Goal: Information Seeking & Learning: Learn about a topic

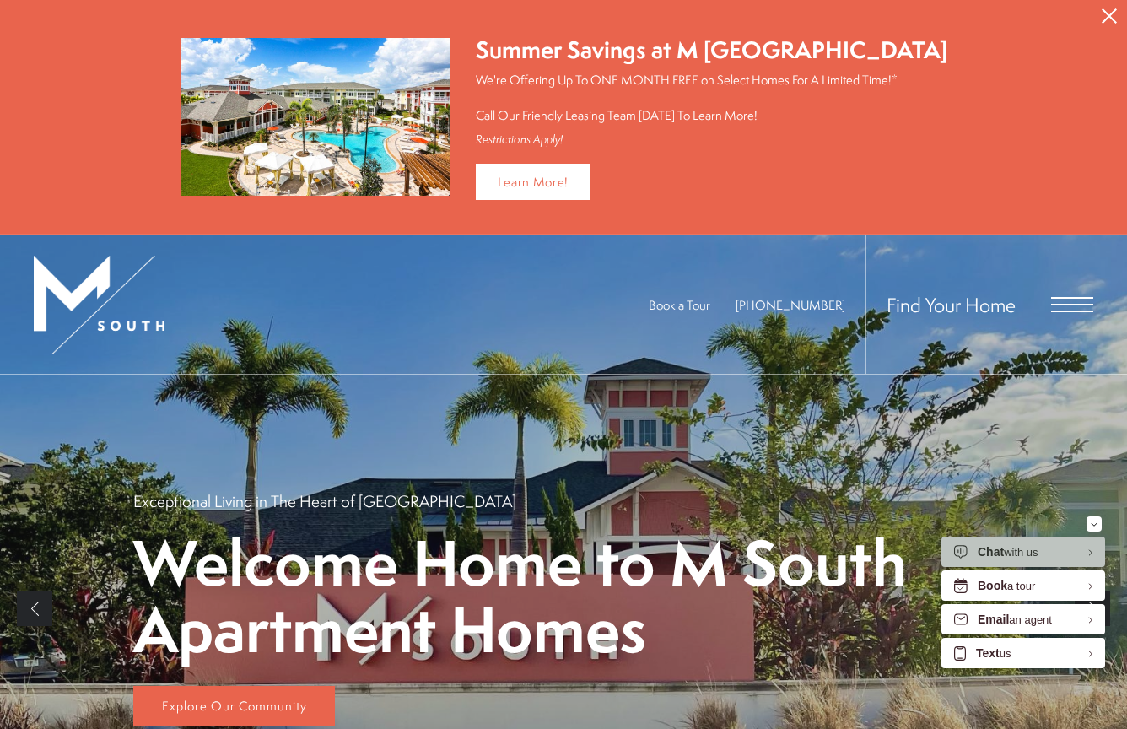
click at [1118, 19] on button "Proceed To Website" at bounding box center [1109, 16] width 35 height 32
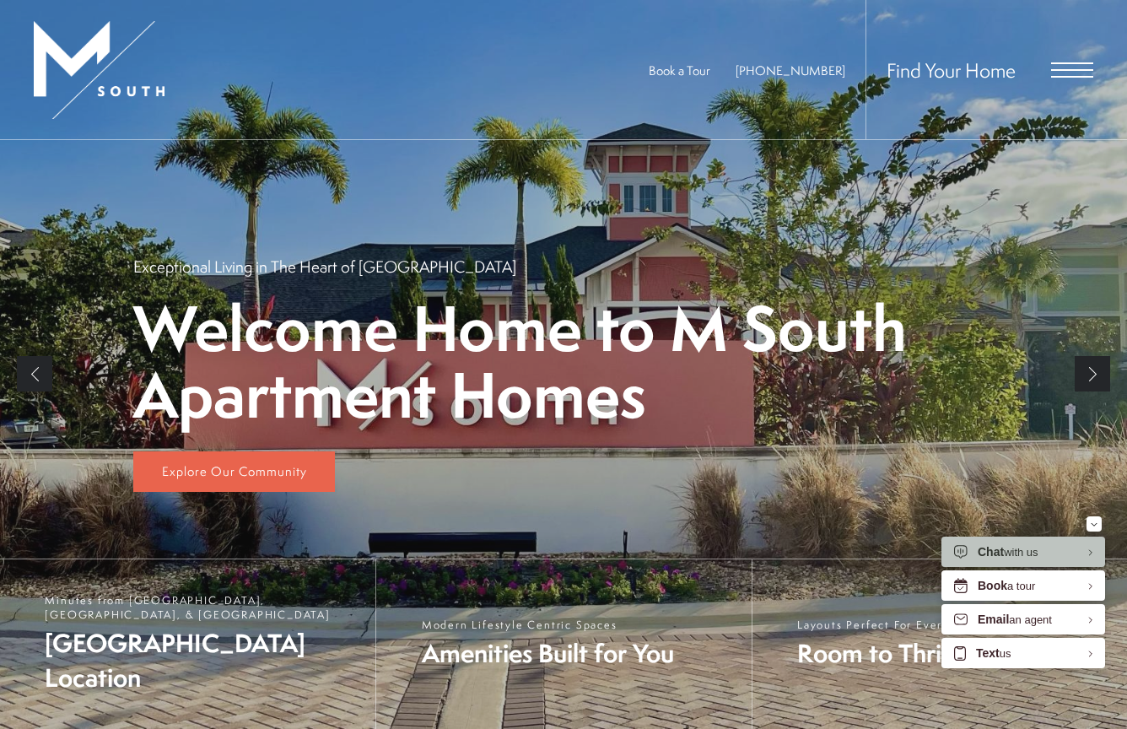
click at [1083, 72] on span "Open Menu" at bounding box center [1072, 69] width 42 height 15
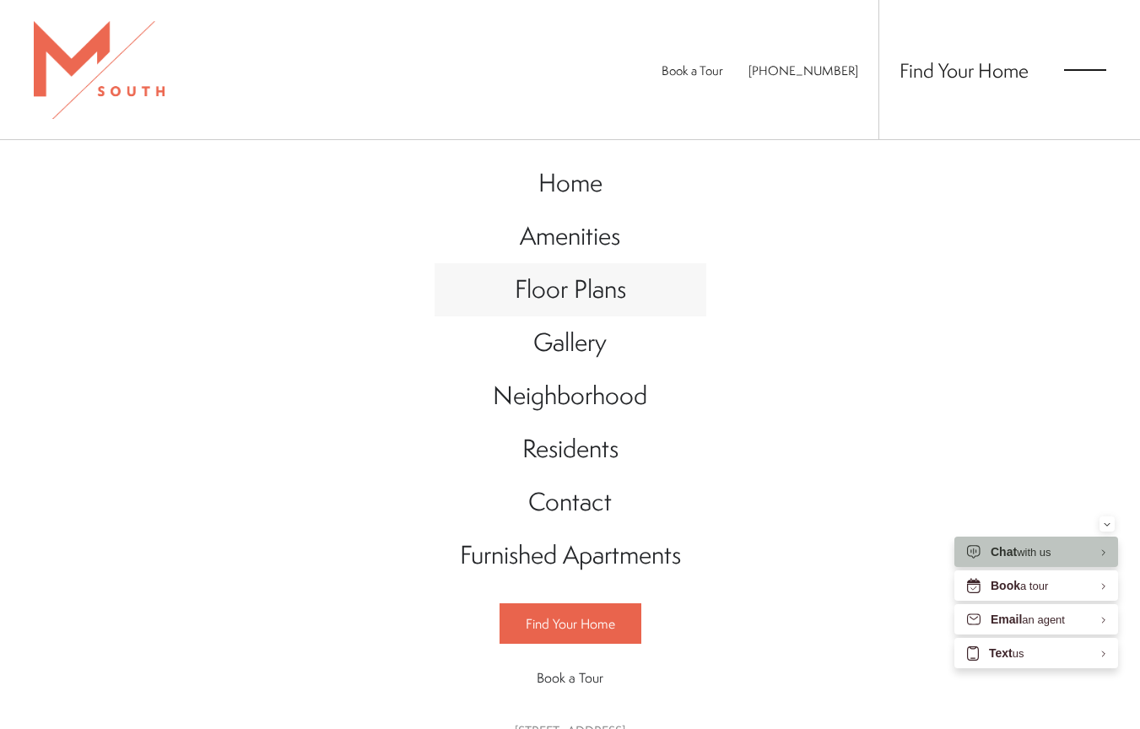
click at [558, 300] on span "Floor Plans" at bounding box center [570, 289] width 111 height 35
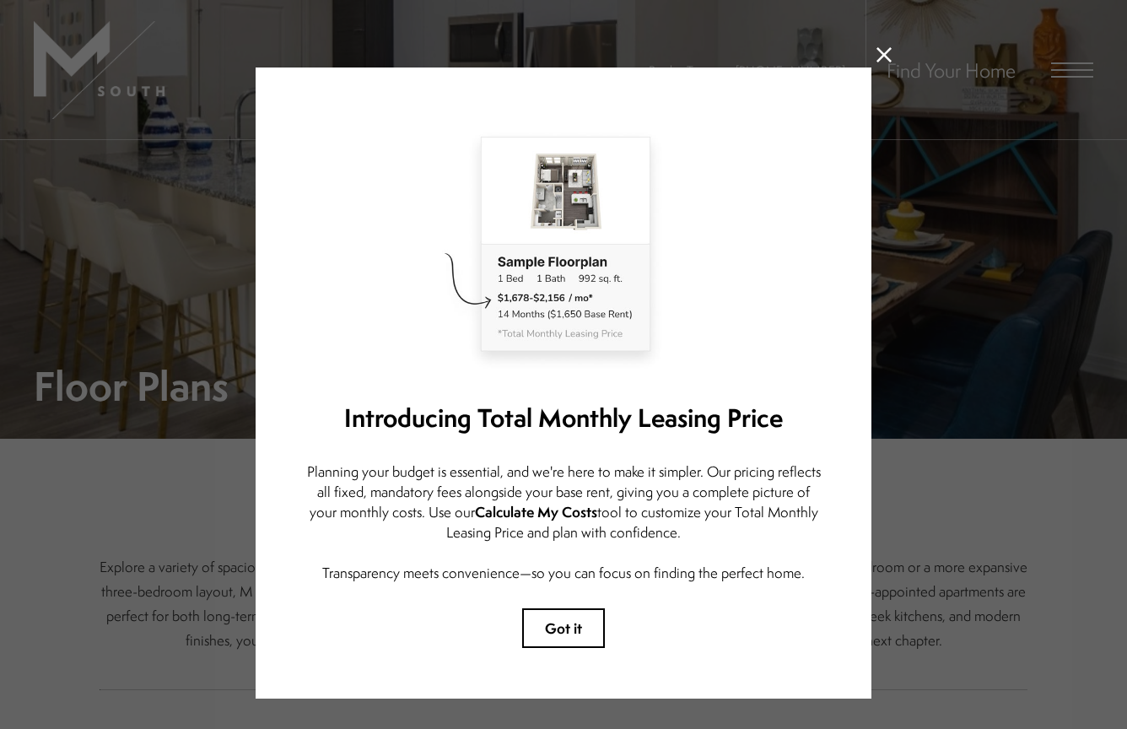
scroll to position [50, 0]
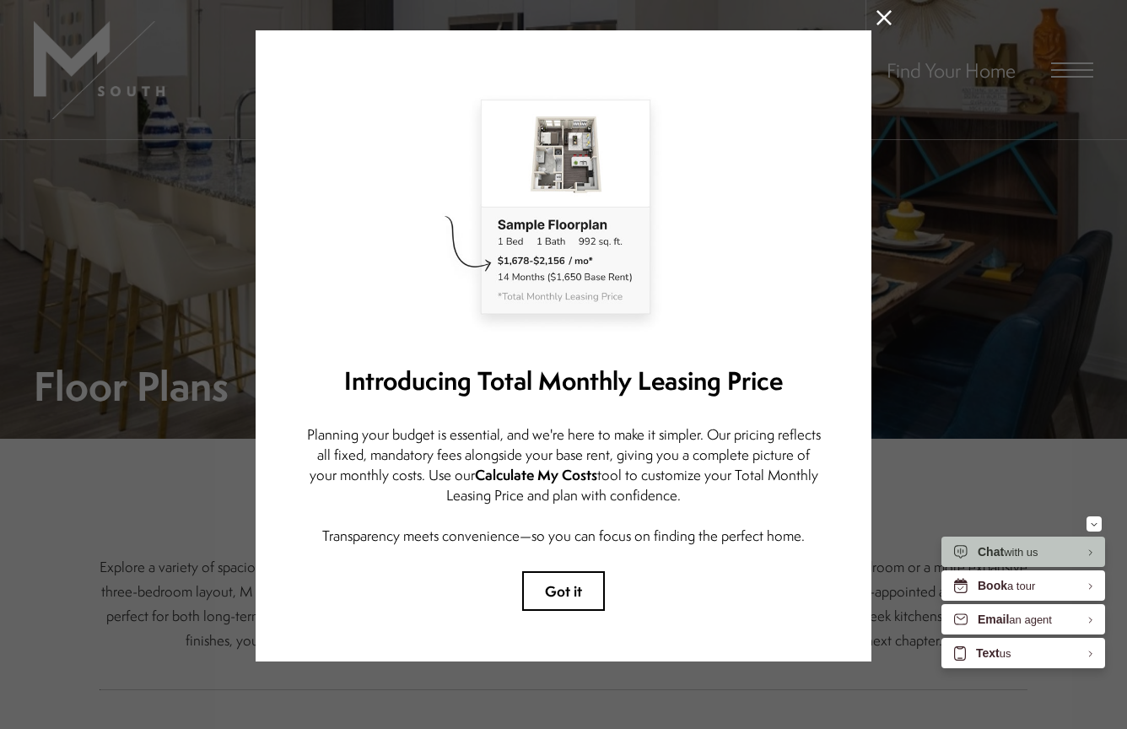
click at [877, 10] on icon at bounding box center [884, 17] width 15 height 15
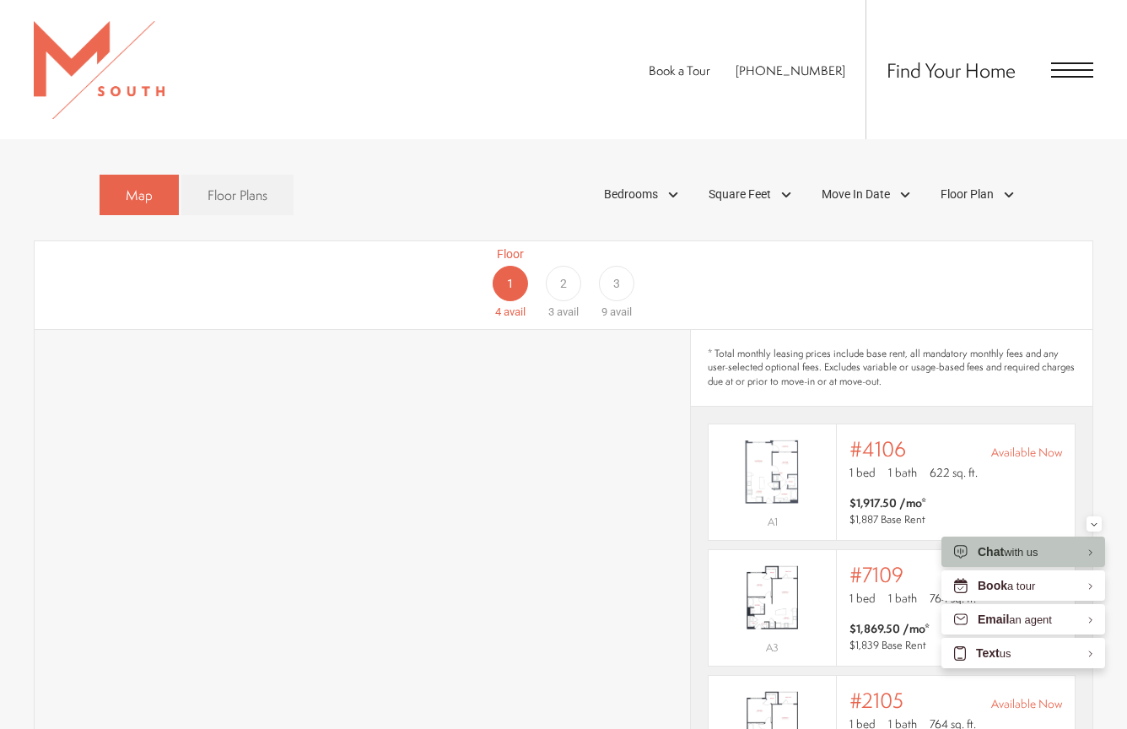
scroll to position [759, 0]
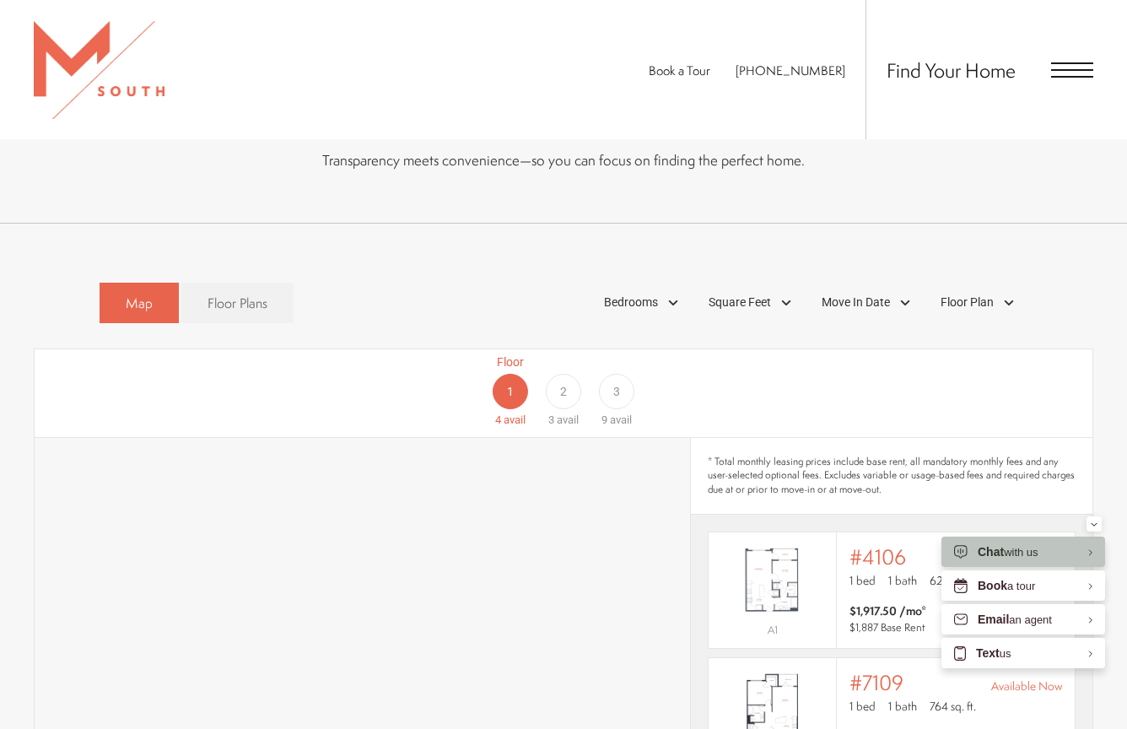
click at [558, 374] on div "2" at bounding box center [563, 391] width 35 height 35
click at [515, 374] on div "1" at bounding box center [510, 391] width 35 height 35
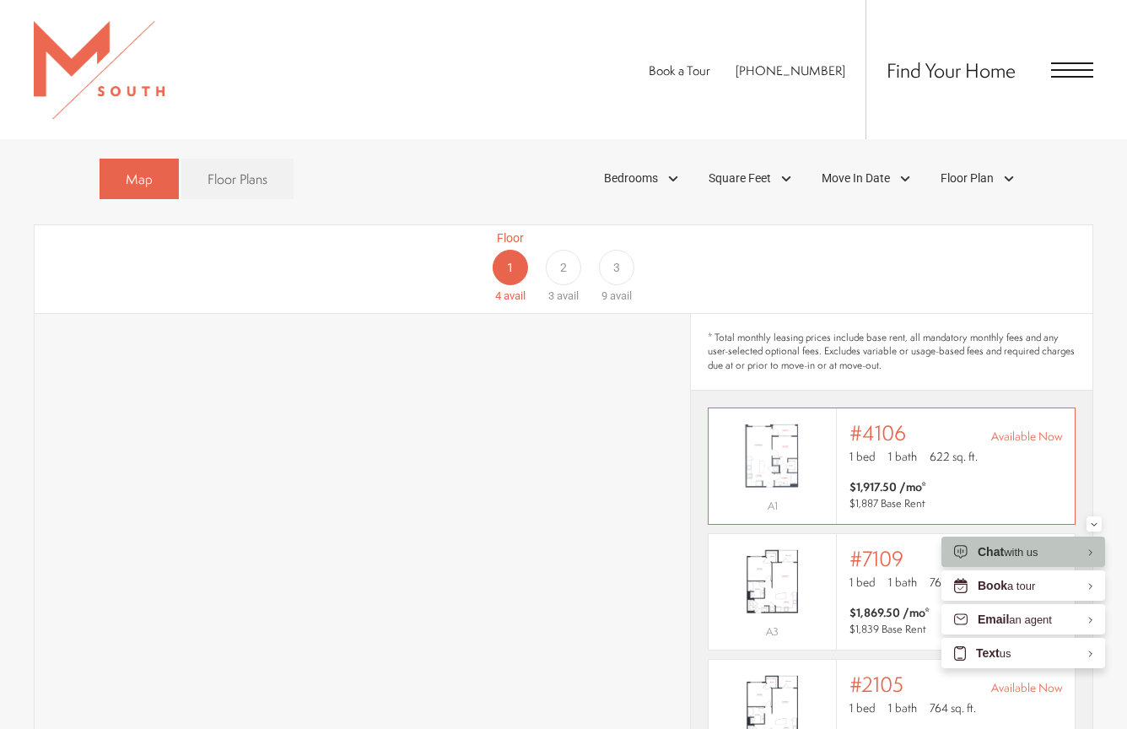
scroll to position [1013, 0]
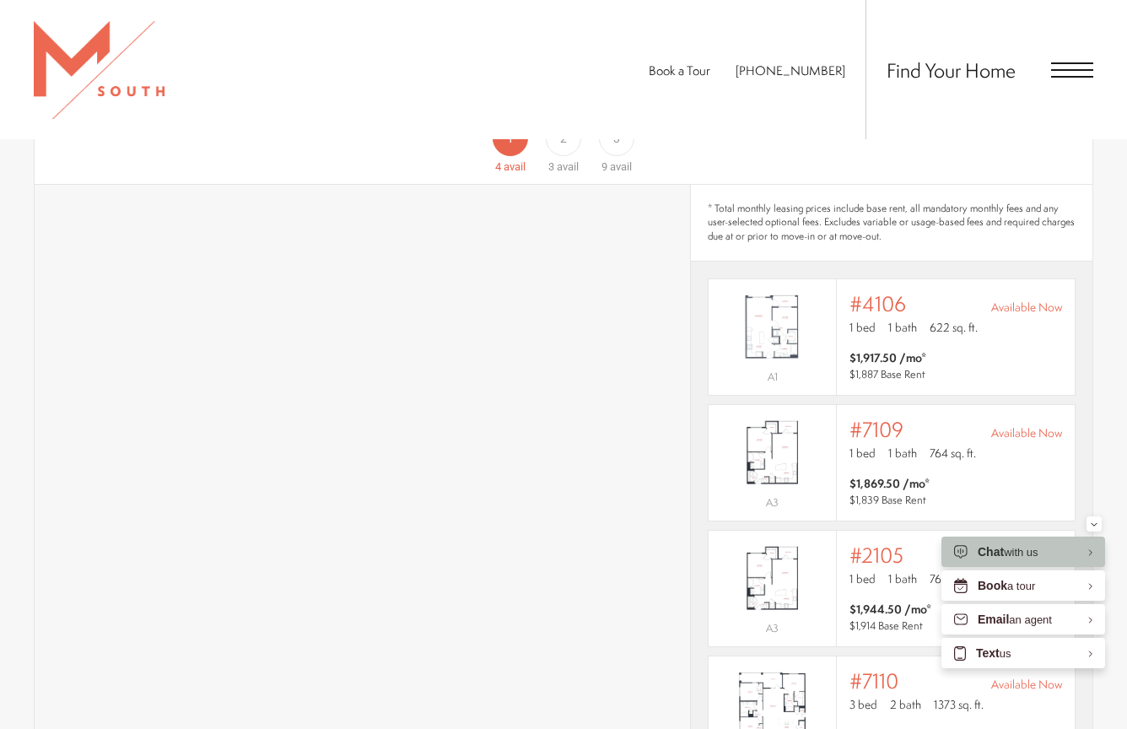
click at [559, 138] on div "Book a Tour [PHONE_NUMBER] Find Your Home" at bounding box center [563, 69] width 1127 height 139
click at [1108, 279] on section "Map Floor Plans Bedrooms 1 Bedroom 2 Bedroom 3 Bedroom" at bounding box center [563, 477] width 1127 height 913
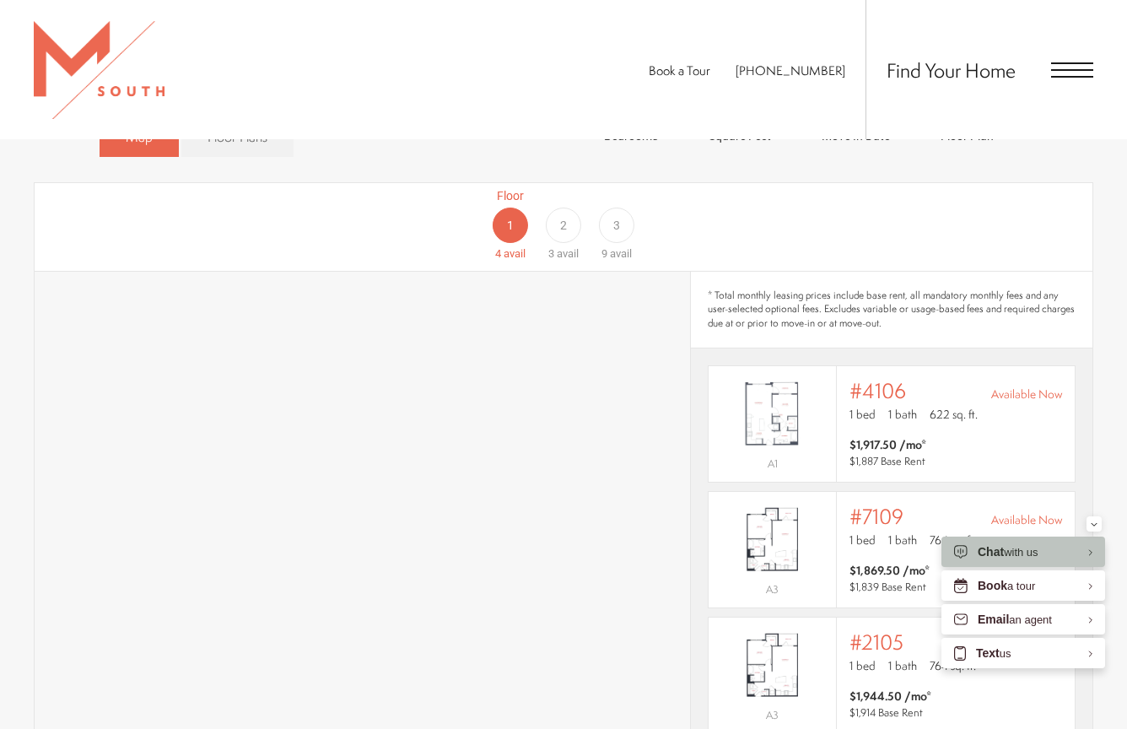
scroll to position [844, 0]
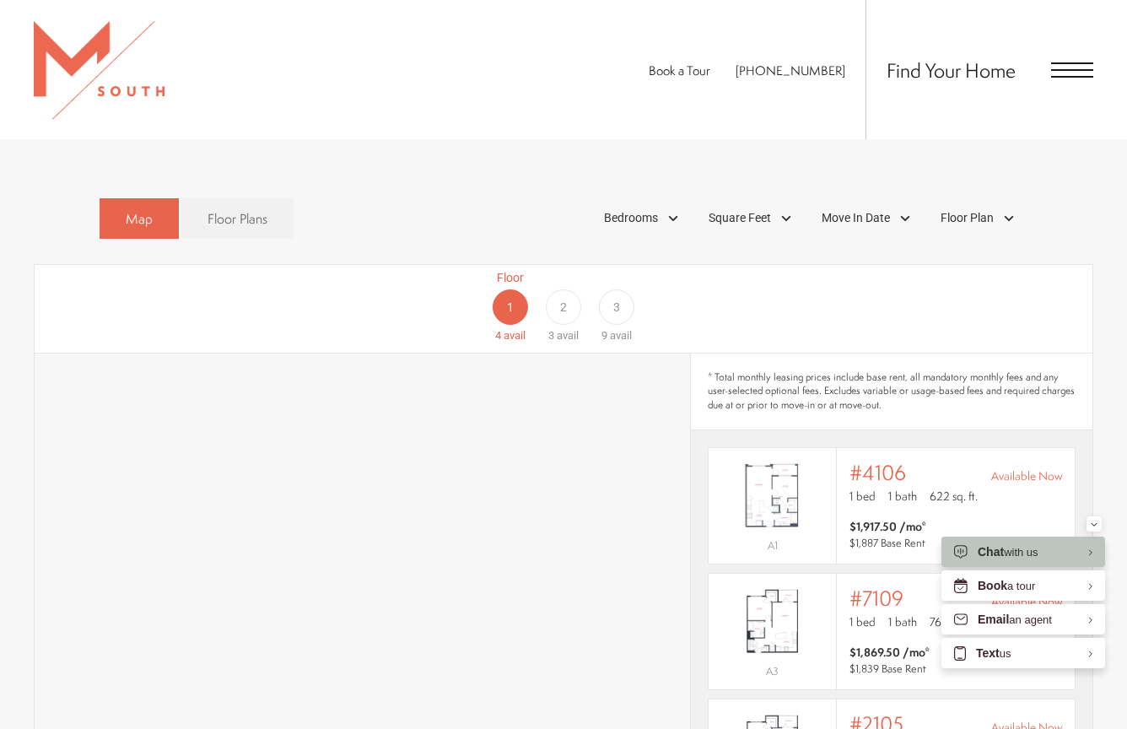
click at [568, 289] on div "2" at bounding box center [563, 306] width 35 height 35
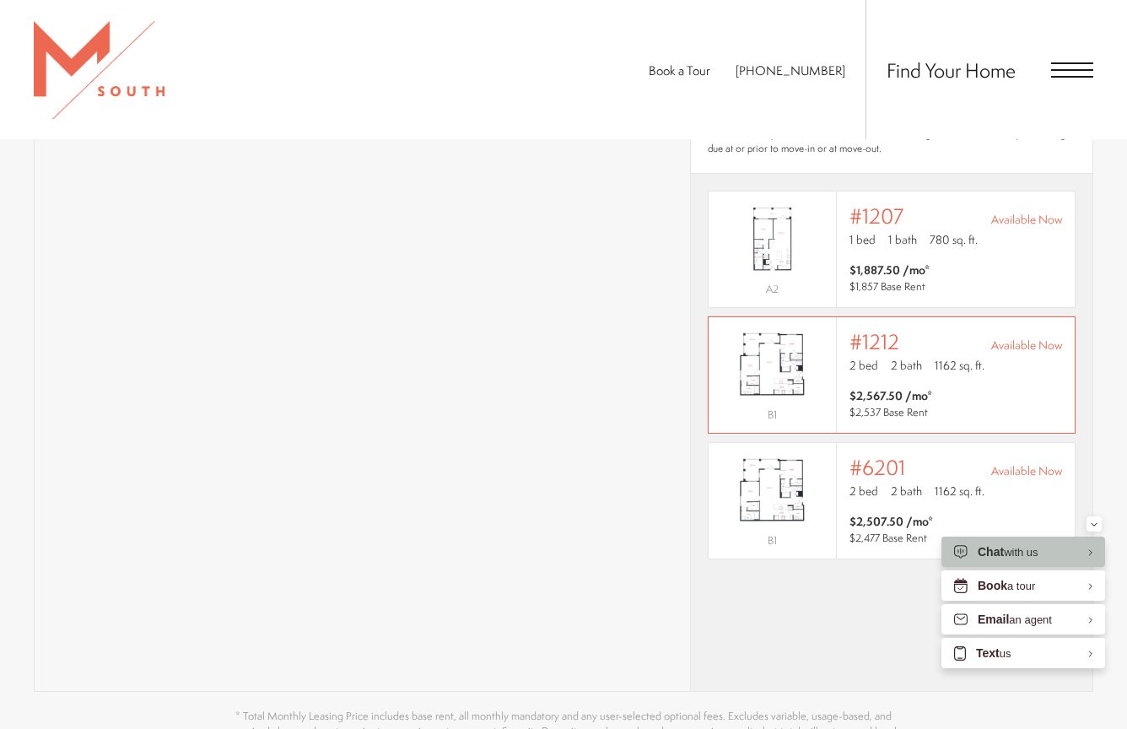
scroll to position [928, 0]
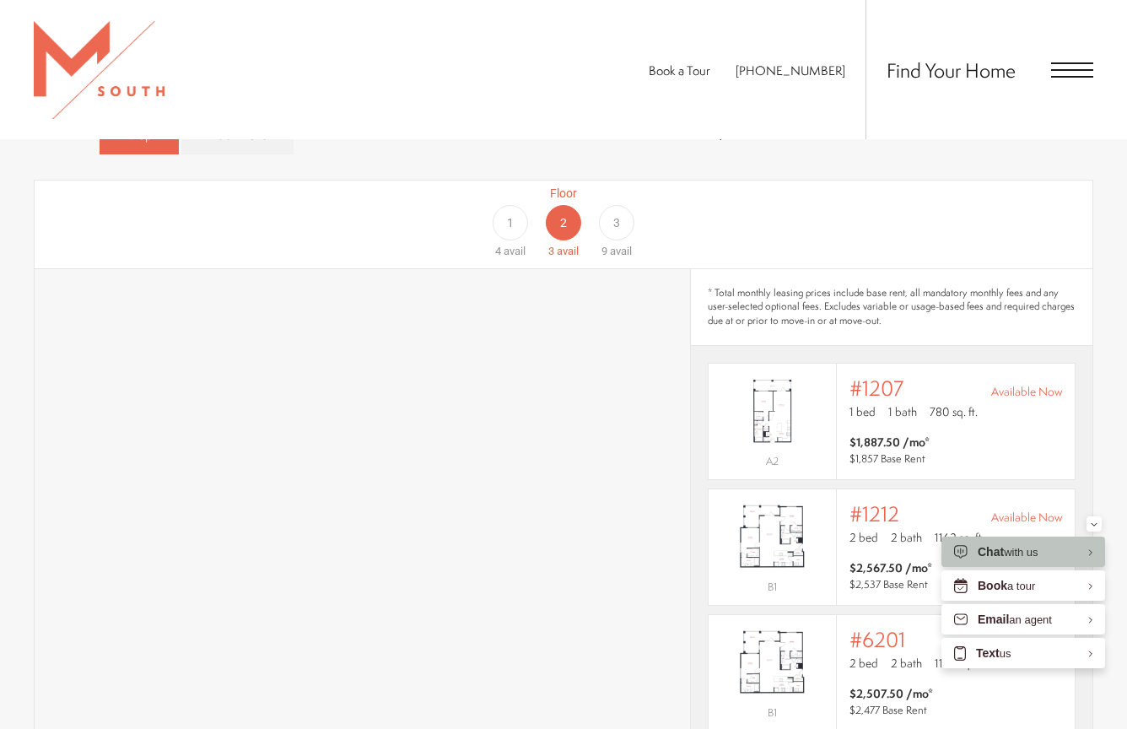
drag, startPoint x: 1106, startPoint y: 393, endPoint x: 1124, endPoint y: 440, distance: 50.5
click at [1109, 397] on section "Map Floor Plans Bedrooms 1 Bedroom 2 Bedroom 3 Bedroom" at bounding box center [563, 561] width 1127 height 913
click at [621, 205] on div "3" at bounding box center [616, 222] width 35 height 35
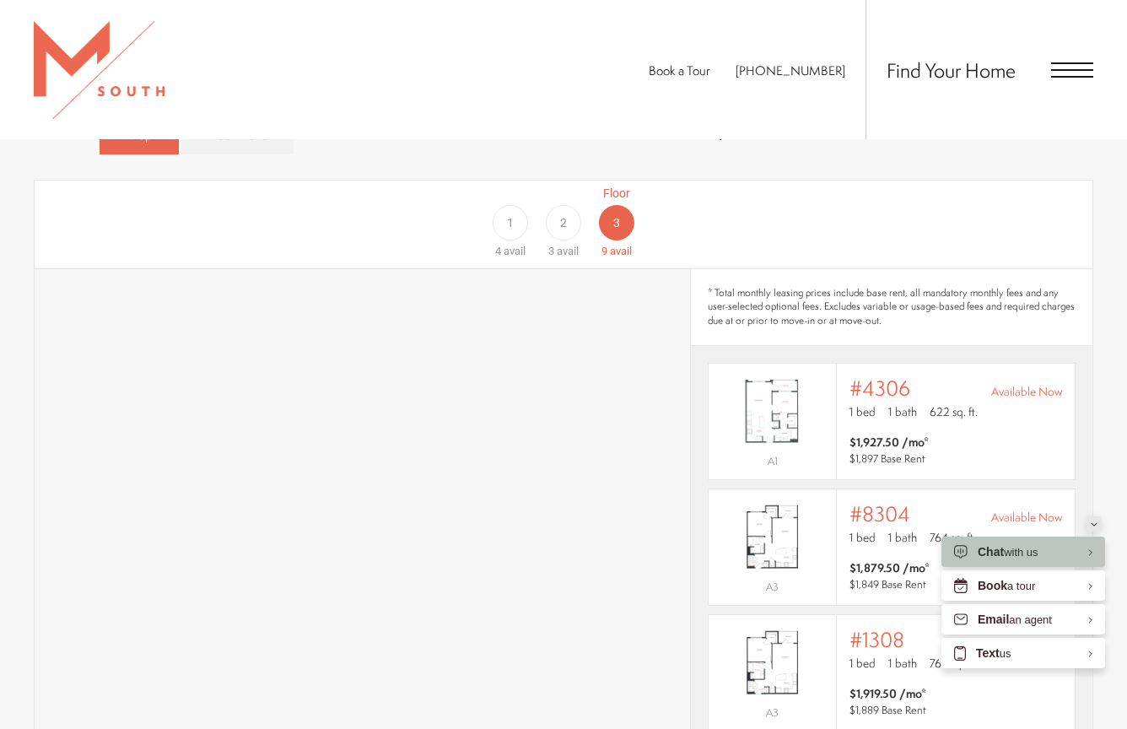
click at [1094, 526] on icon "Minimize" at bounding box center [1094, 524] width 7 height 4
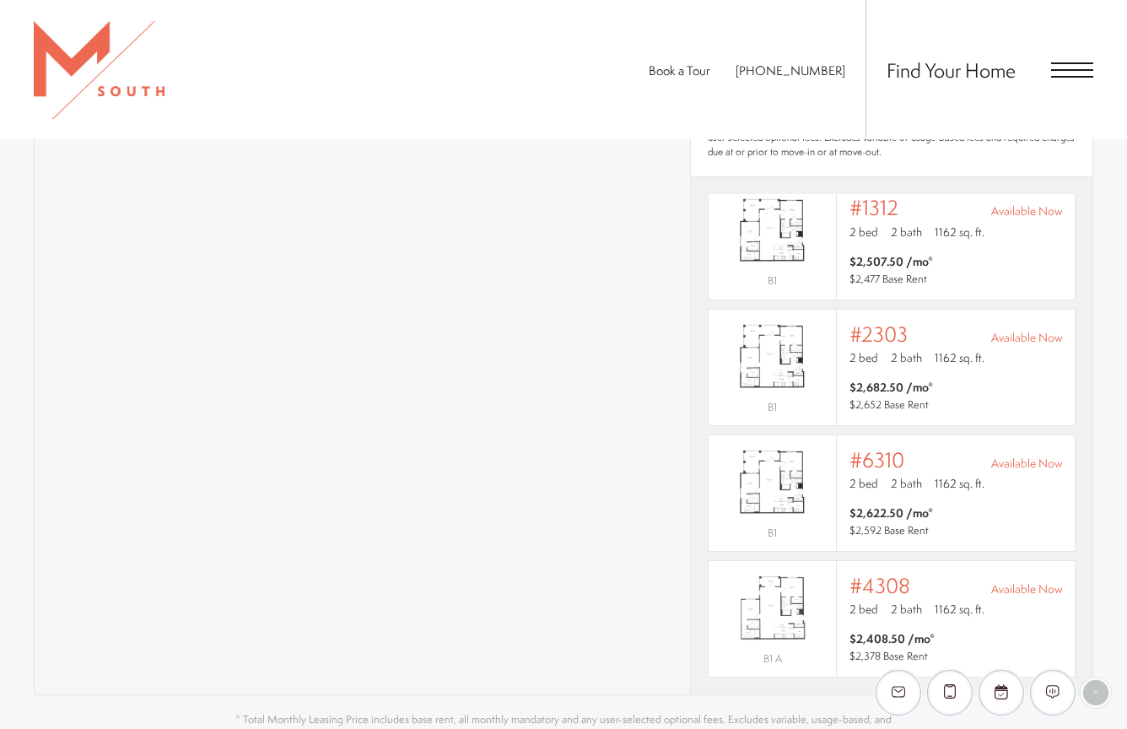
scroll to position [759, 0]
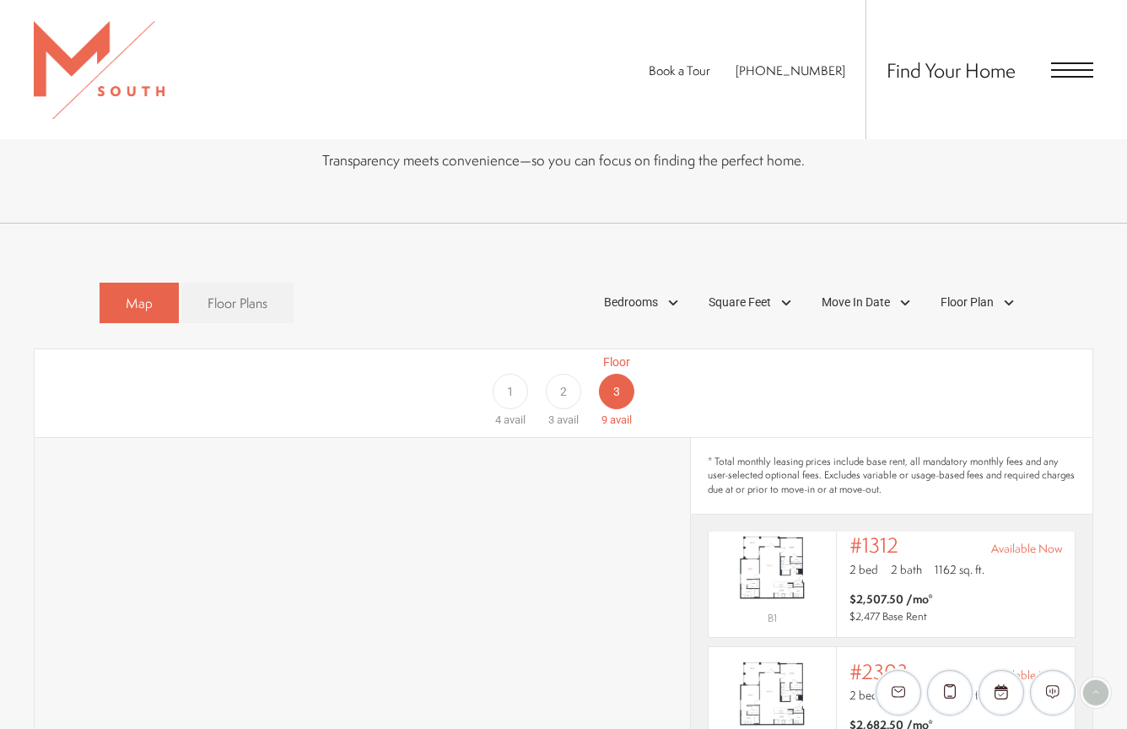
click at [556, 374] on div "2" at bounding box center [563, 391] width 35 height 35
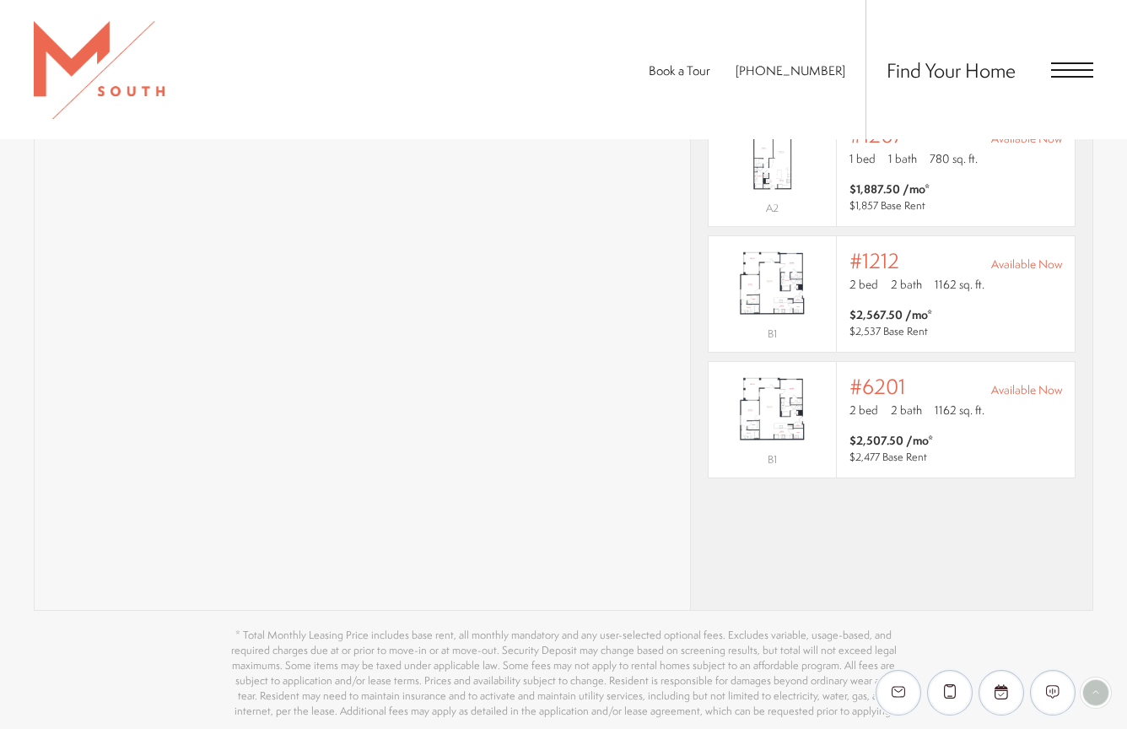
scroll to position [928, 0]
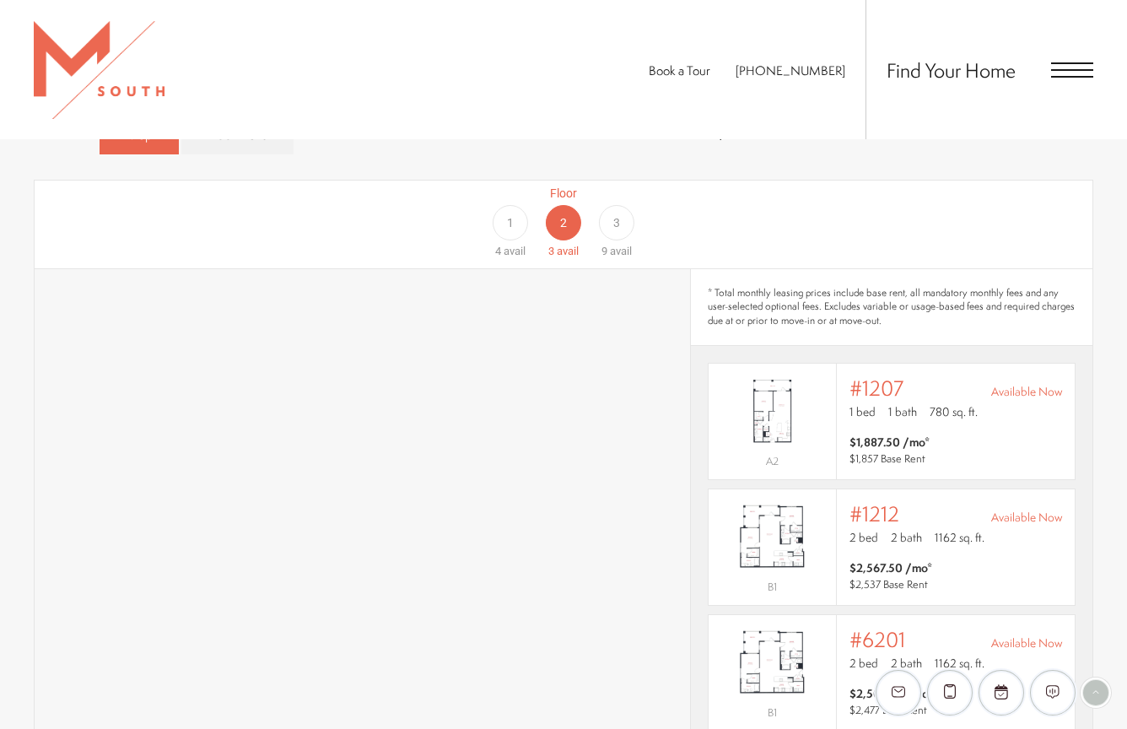
click at [516, 206] on div "1" at bounding box center [510, 222] width 35 height 35
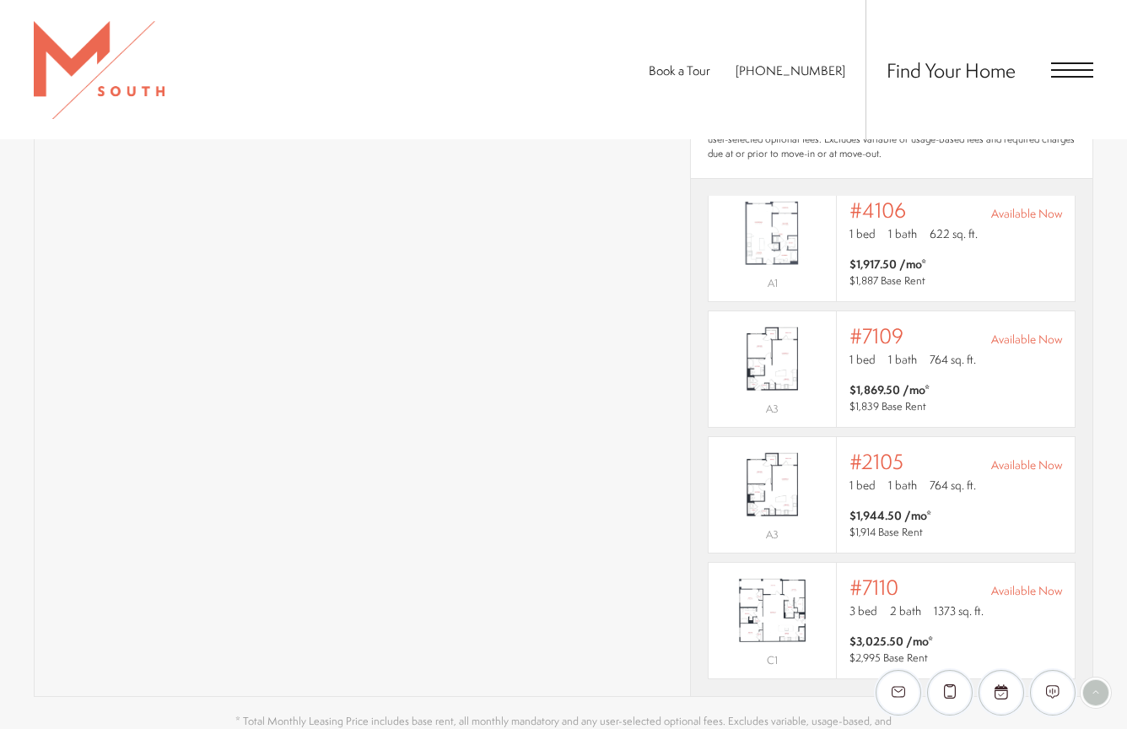
scroll to position [1013, 0]
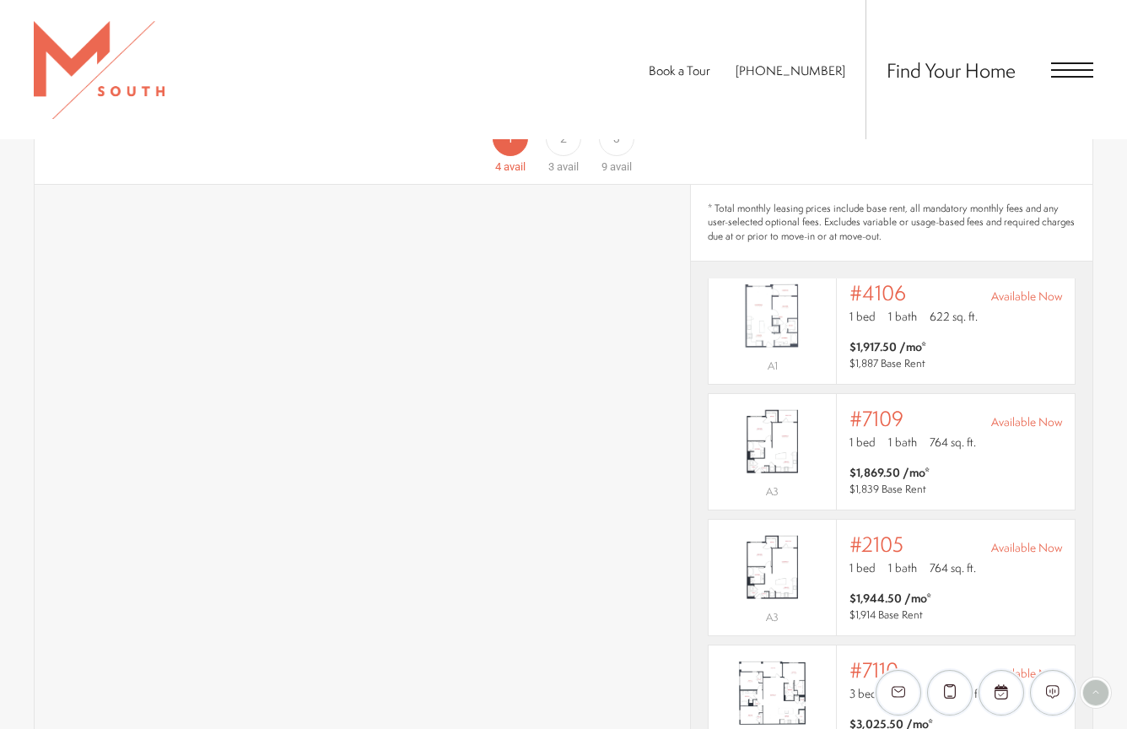
click at [571, 160] on span "avail" at bounding box center [568, 166] width 22 height 13
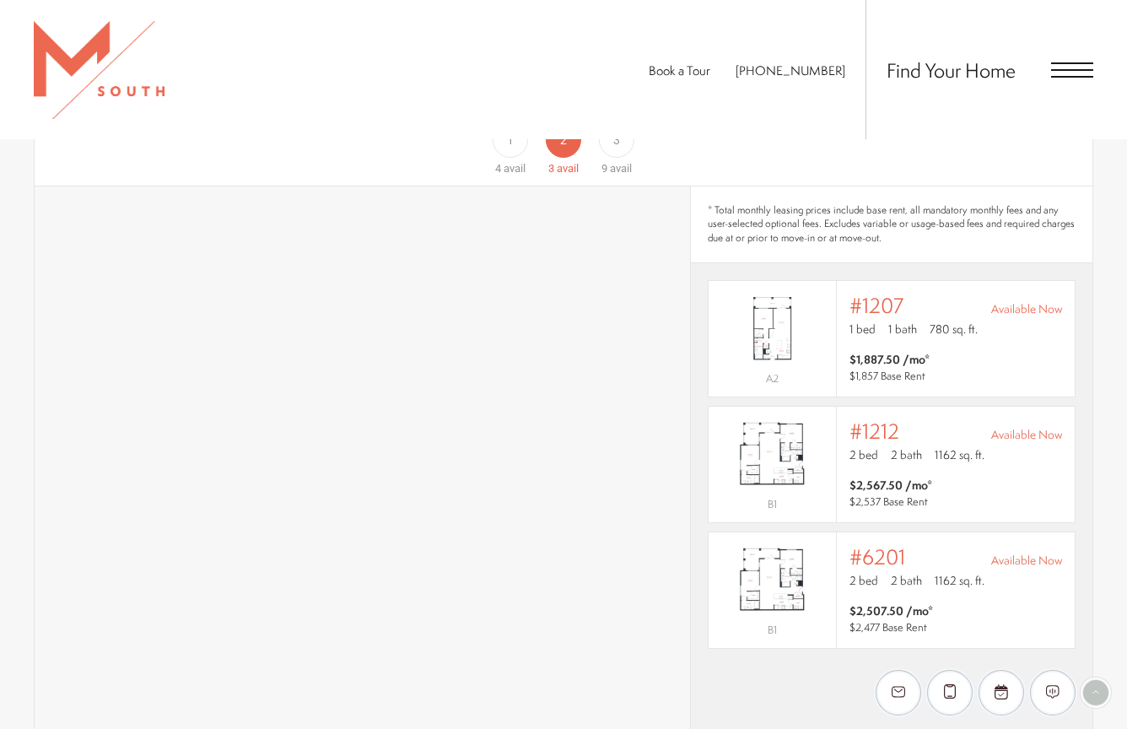
scroll to position [928, 0]
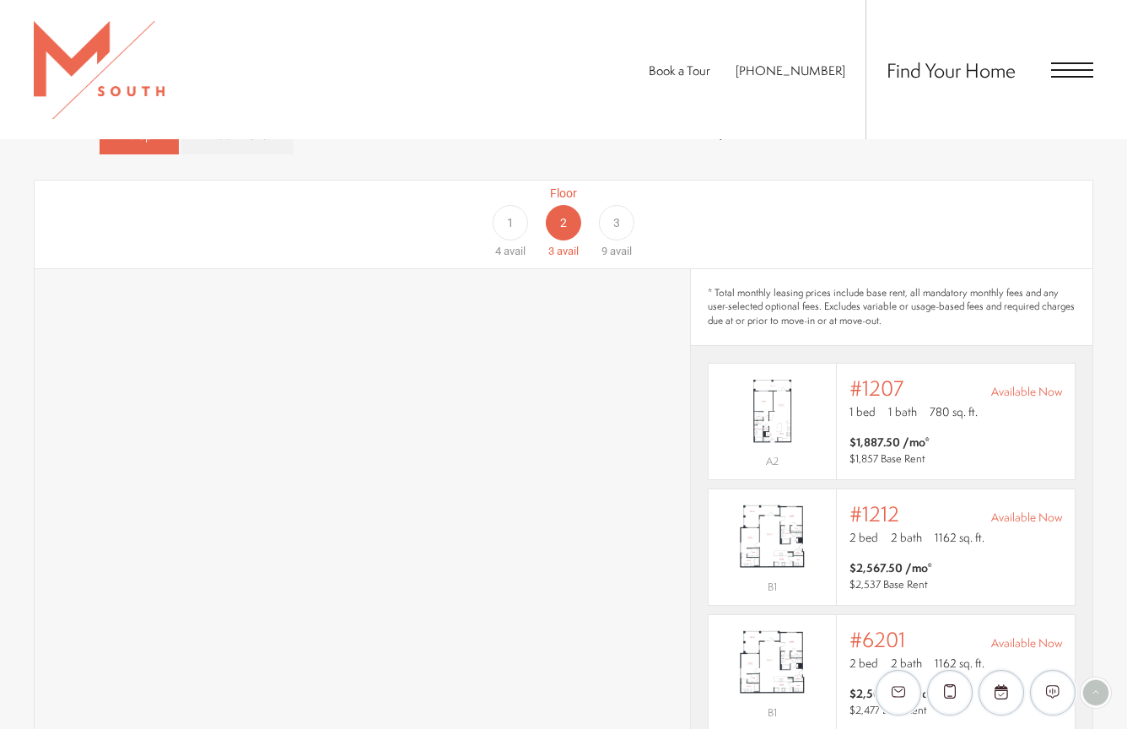
click at [620, 208] on div "3" at bounding box center [616, 222] width 35 height 35
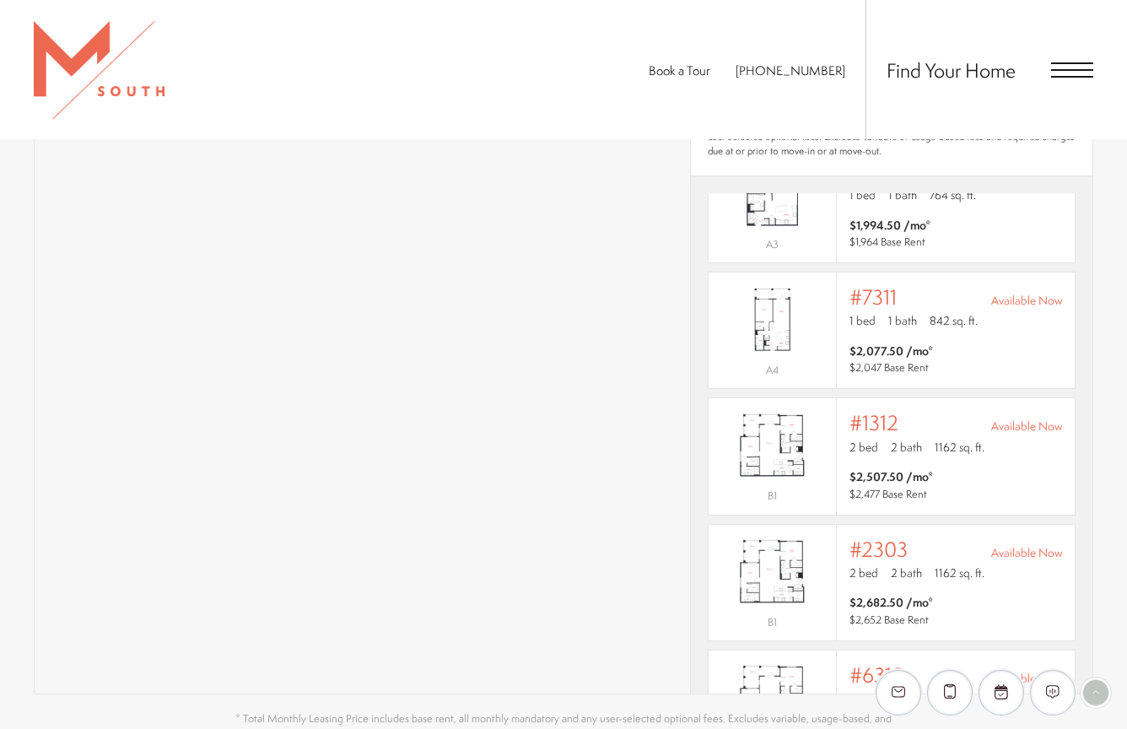
scroll to position [1181, 0]
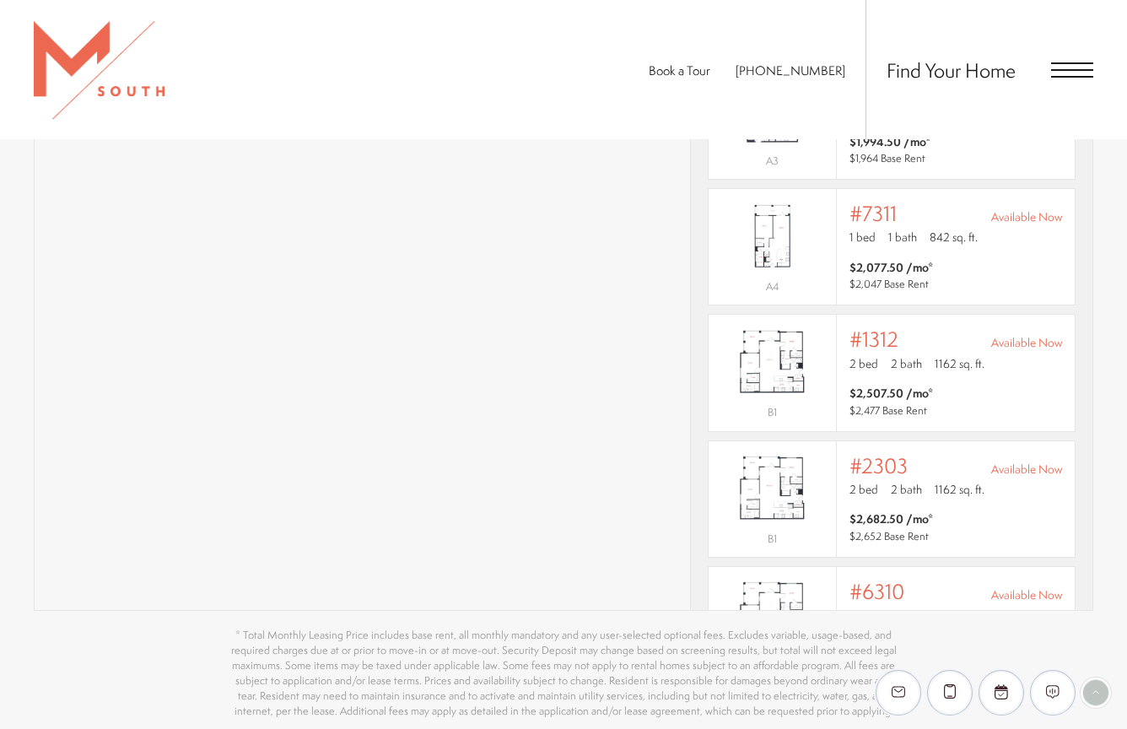
drag, startPoint x: 1093, startPoint y: 392, endPoint x: 1094, endPoint y: 404, distance: 12.7
click at [1094, 404] on section "Map Floor Plans Bedrooms 1 Bedroom 2 Bedroom 3 Bedroom" at bounding box center [563, 308] width 1127 height 913
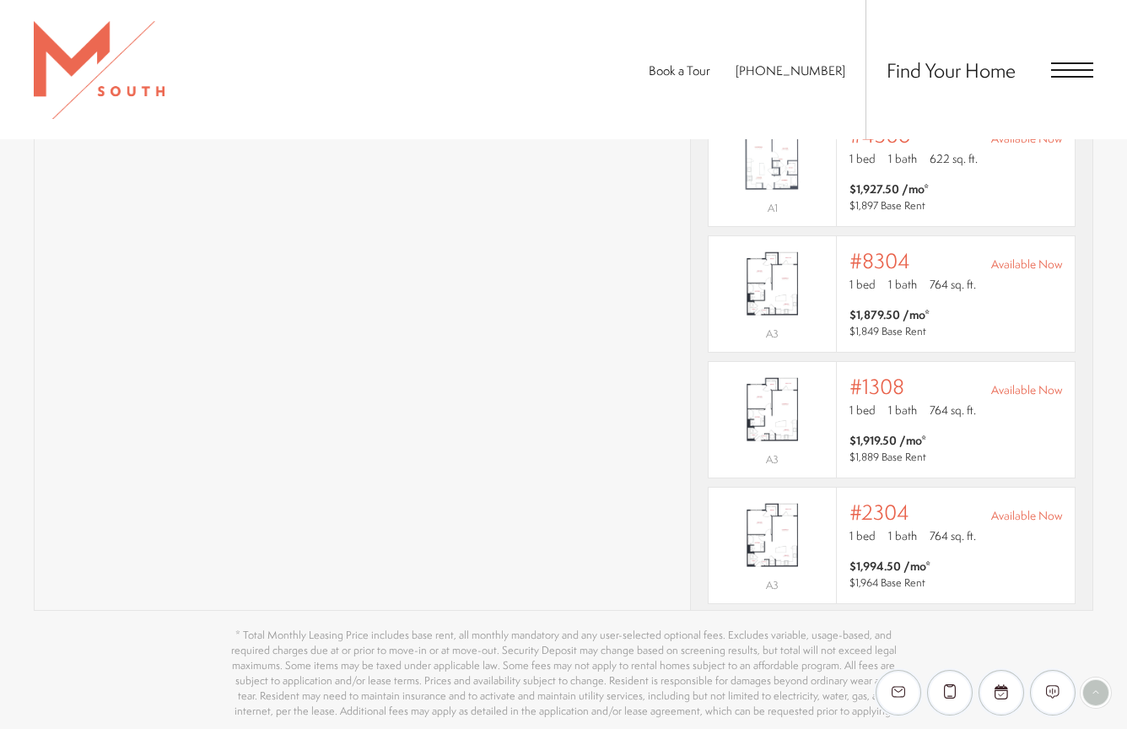
scroll to position [928, 0]
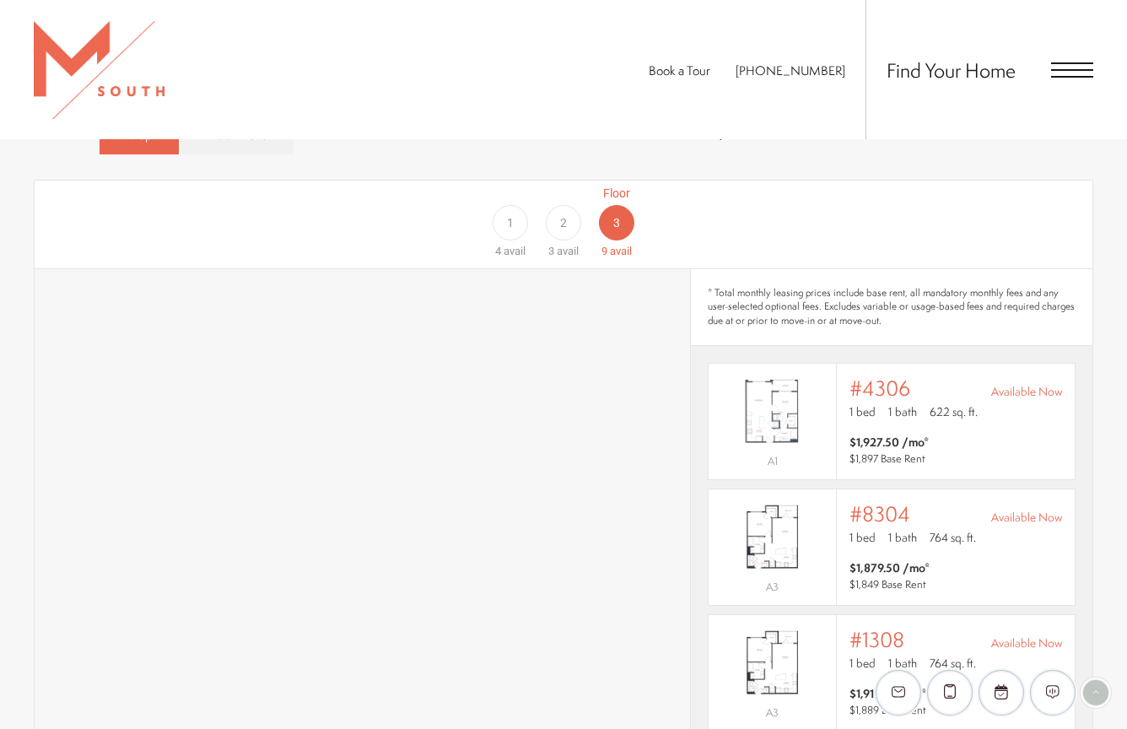
click at [571, 205] on div "2" at bounding box center [563, 222] width 35 height 35
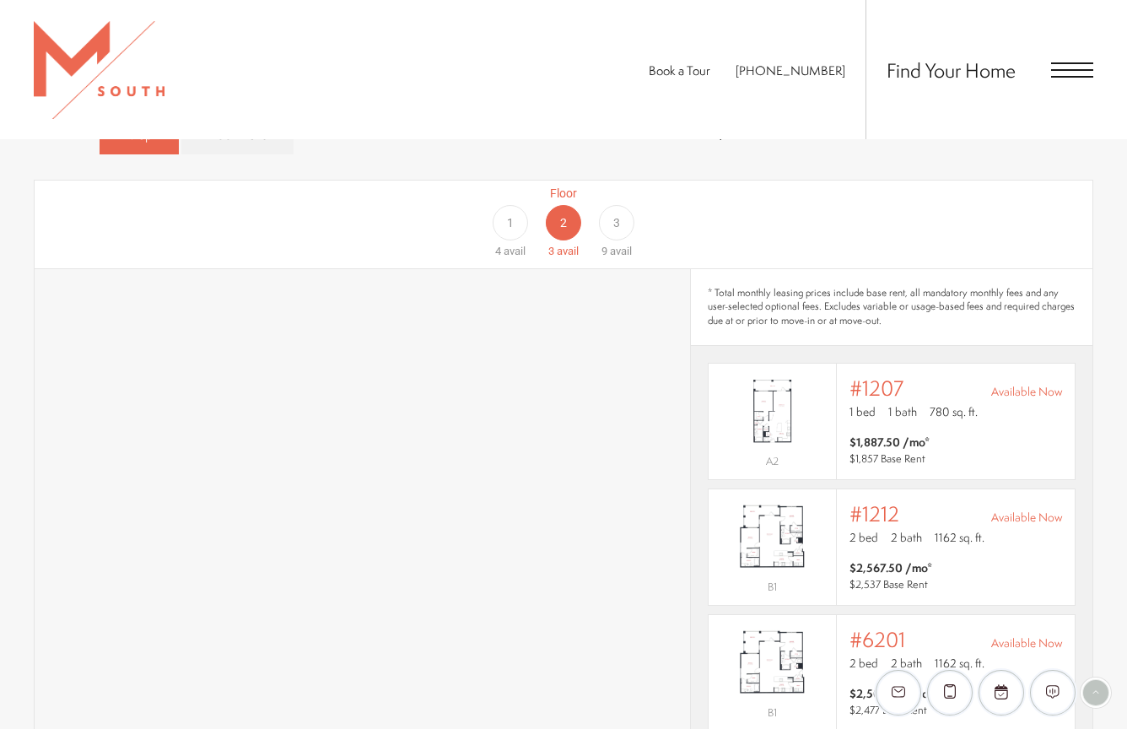
click at [508, 214] on span "1" at bounding box center [510, 223] width 7 height 18
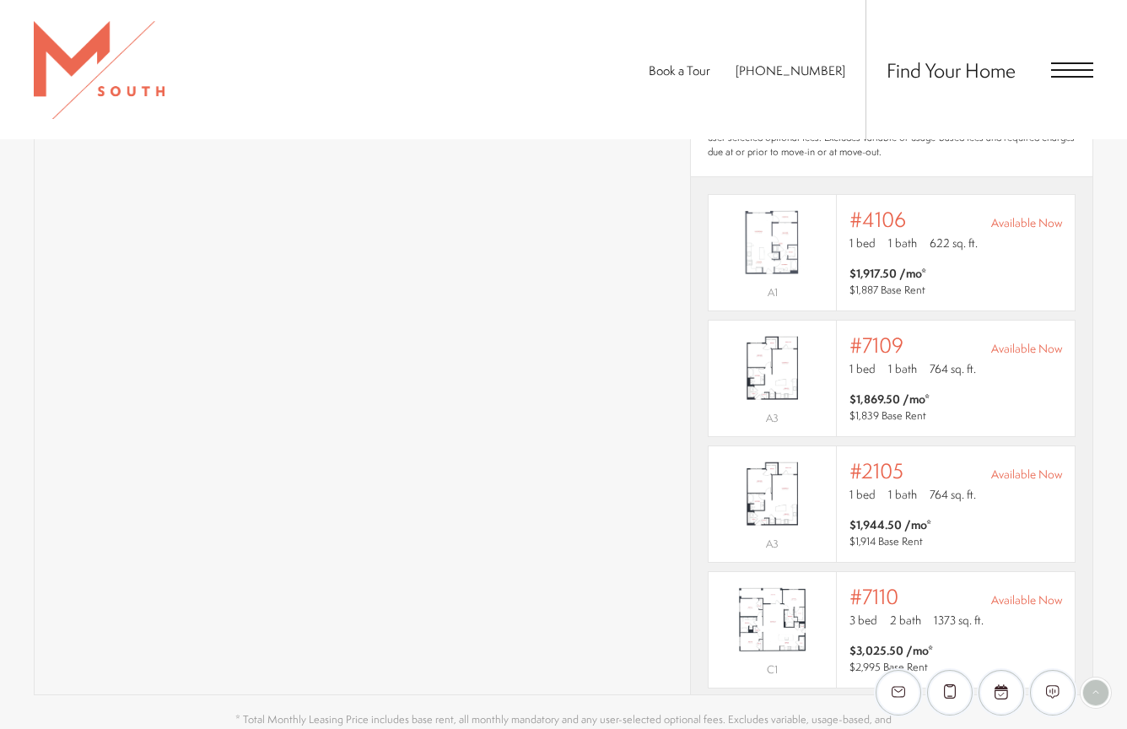
scroll to position [1013, 0]
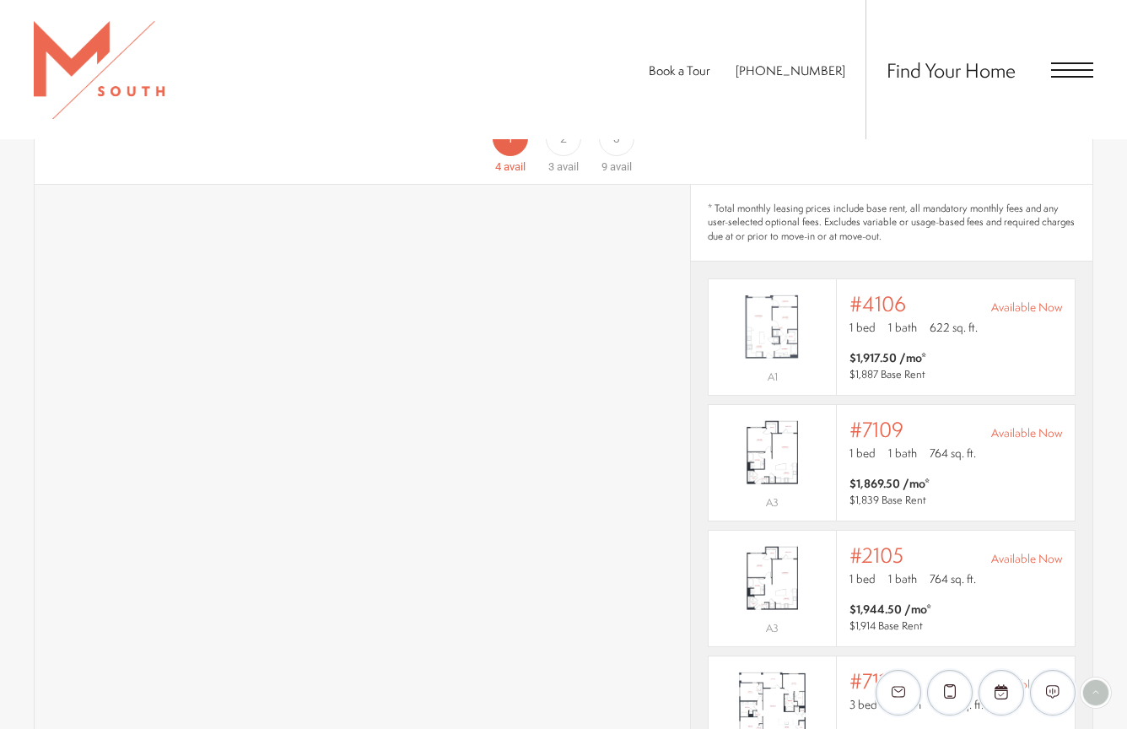
drag, startPoint x: 531, startPoint y: 132, endPoint x: 552, endPoint y: 139, distance: 22.1
click at [532, 132] on div "Book a Tour [PHONE_NUMBER] Find Your Home" at bounding box center [563, 69] width 1127 height 139
click at [565, 160] on span "avail" at bounding box center [568, 166] width 22 height 13
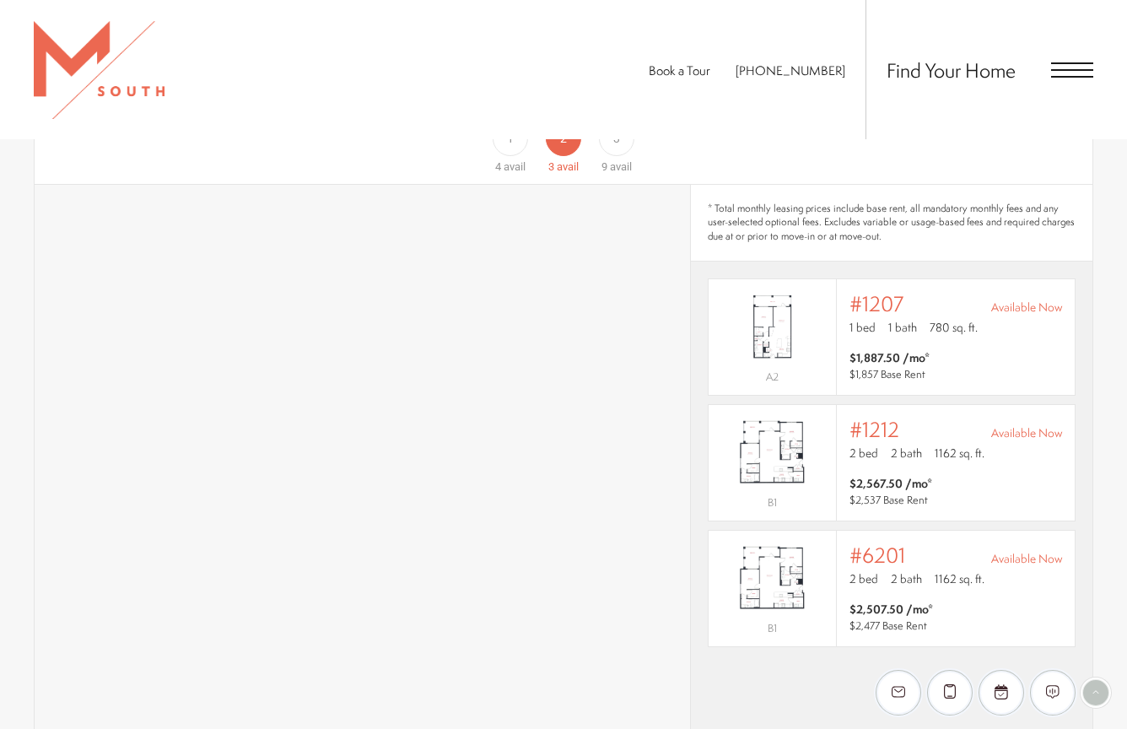
click at [604, 160] on span "9" at bounding box center [605, 166] width 6 height 13
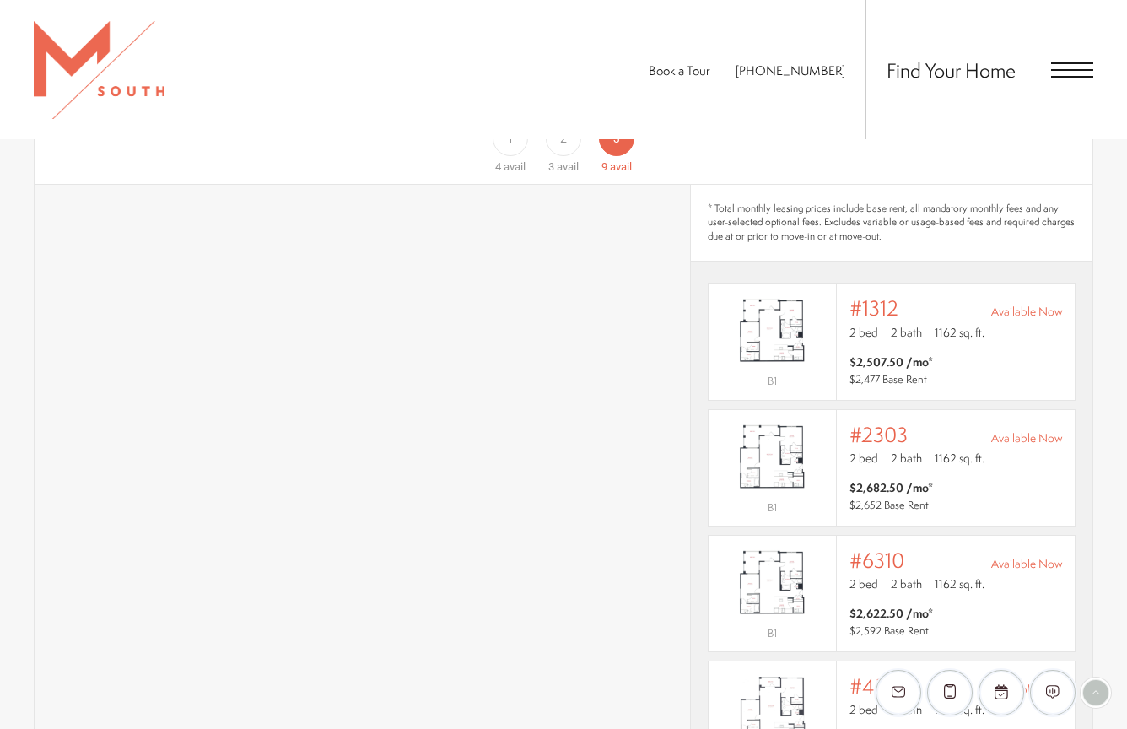
scroll to position [656, 0]
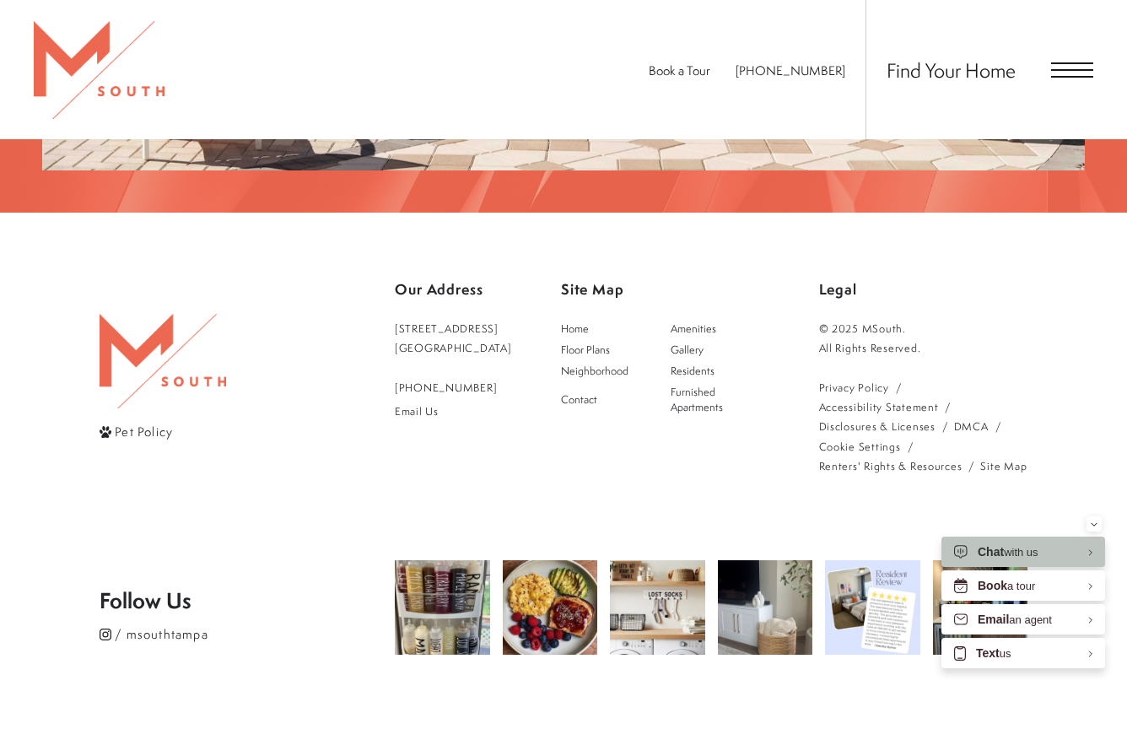
scroll to position [3038, 0]
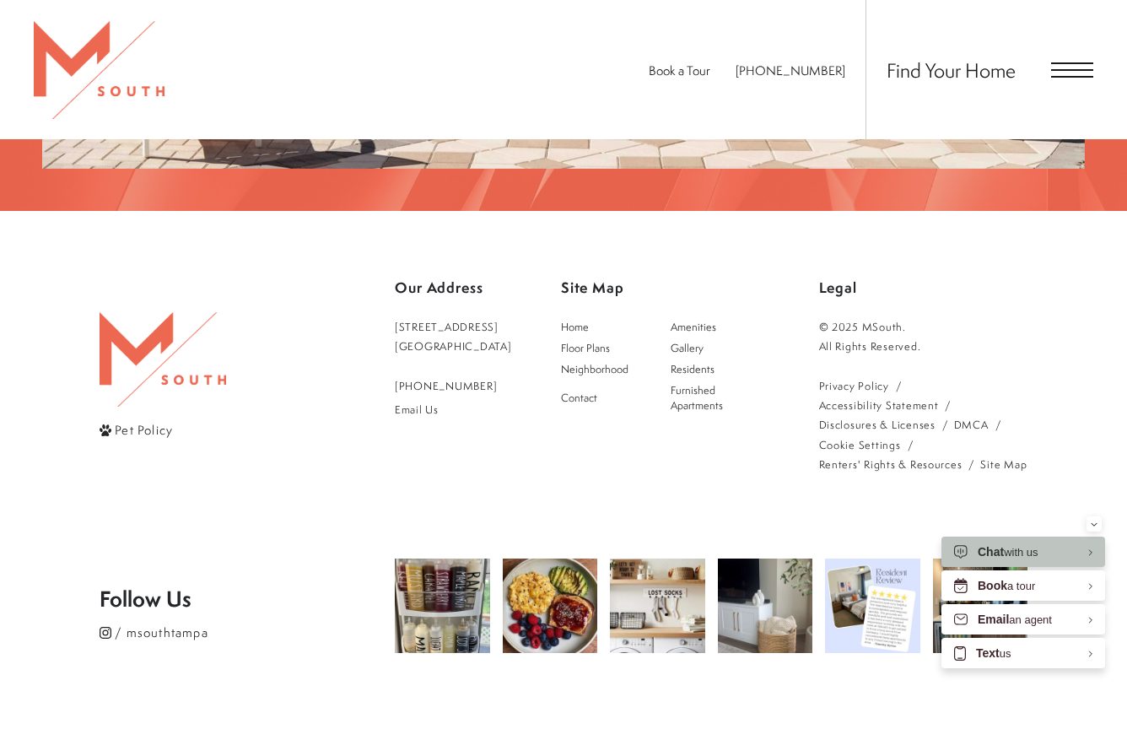
drag, startPoint x: 1094, startPoint y: 523, endPoint x: 1072, endPoint y: 524, distance: 22.0
click at [1094, 523] on icon "Minimize" at bounding box center [1094, 524] width 7 height 4
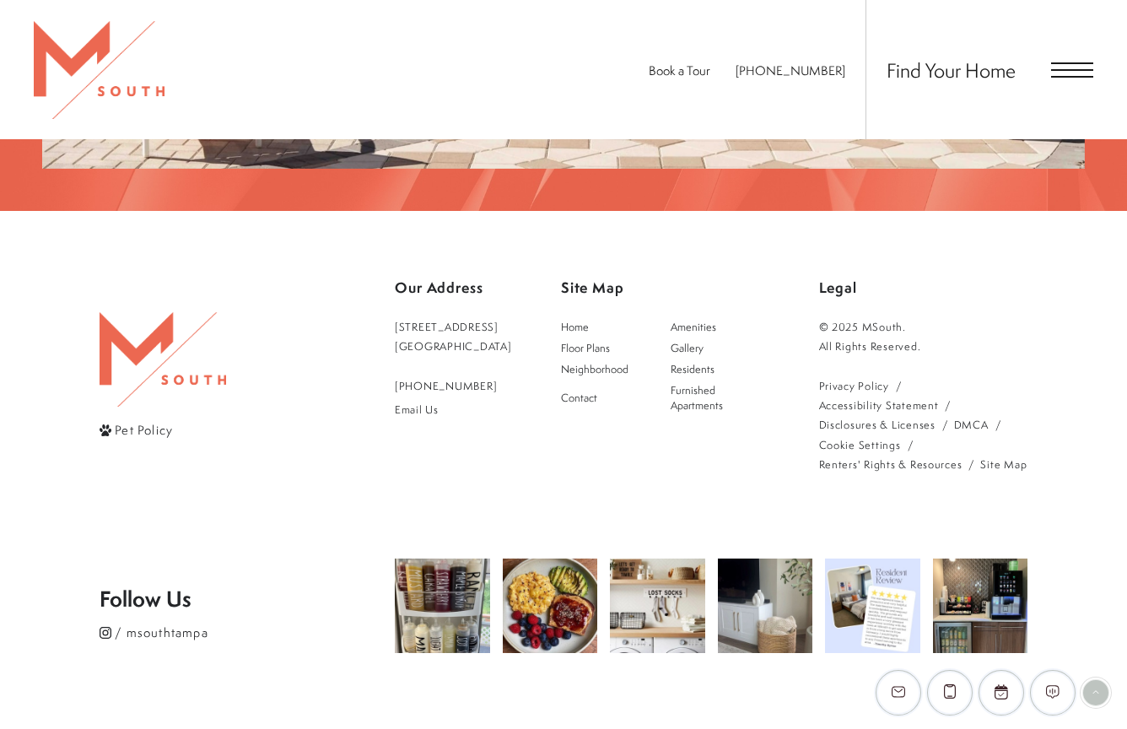
drag, startPoint x: 107, startPoint y: 419, endPoint x: 24, endPoint y: 438, distance: 85.6
click at [107, 419] on footer "Pet Policy Our Address 5110 South Manhattan Avenue Tampa, FL 33611 813-570-8014…" at bounding box center [564, 525] width 928 height 628
